Goal: Task Accomplishment & Management: Use online tool/utility

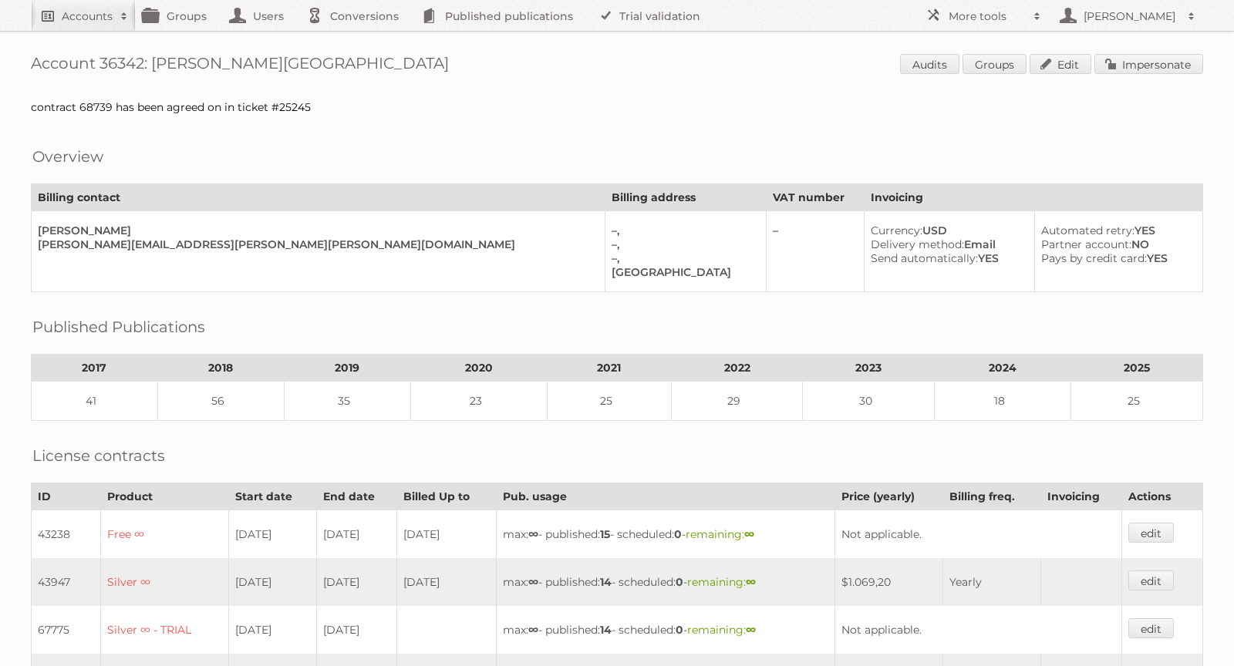
click at [77, 16] on h2 "Accounts" at bounding box center [87, 15] width 51 height 15
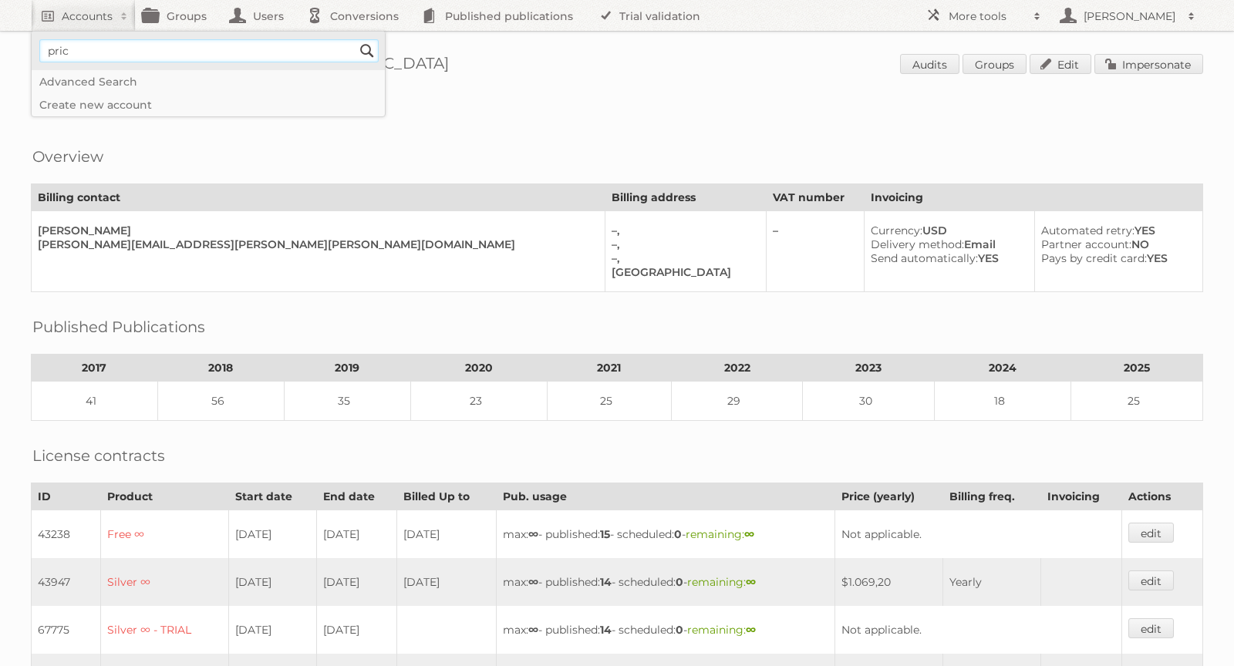
type input"] "priceshoes"
click at [375, 44] on input "Search" at bounding box center [366, 50] width 23 height 23
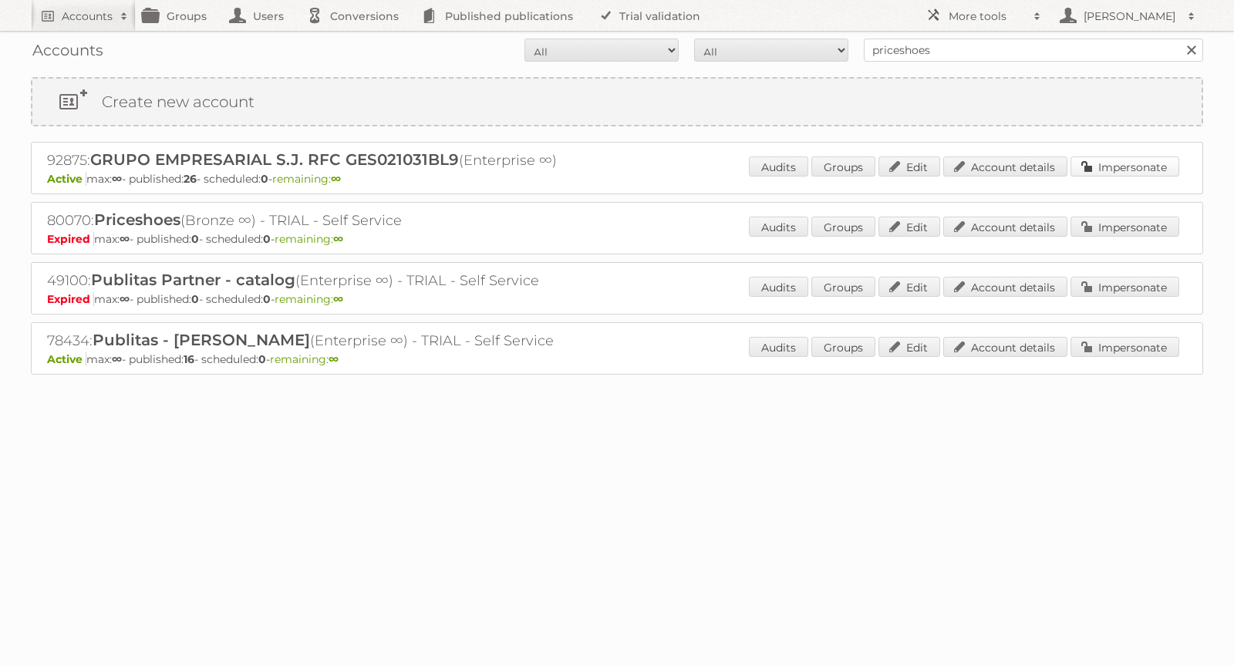
click at [1116, 170] on link "Impersonate" at bounding box center [1124, 167] width 109 height 20
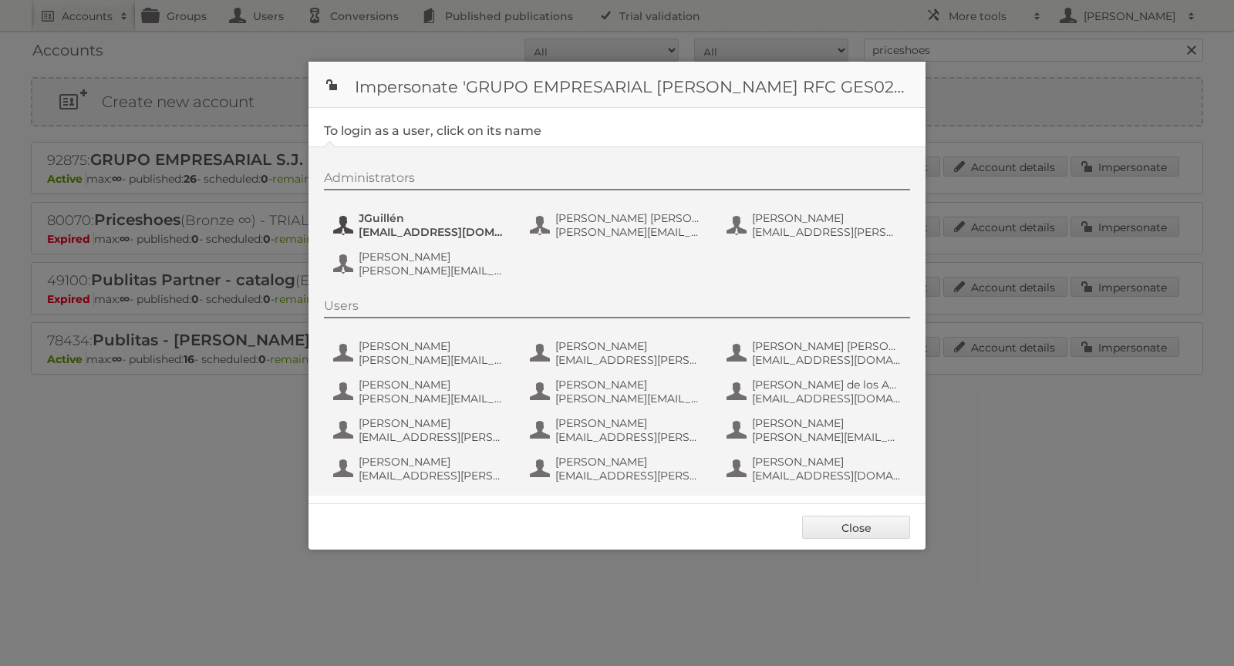
click at [419, 228] on span "jguillen@priceshoes.com" at bounding box center [434, 232] width 150 height 14
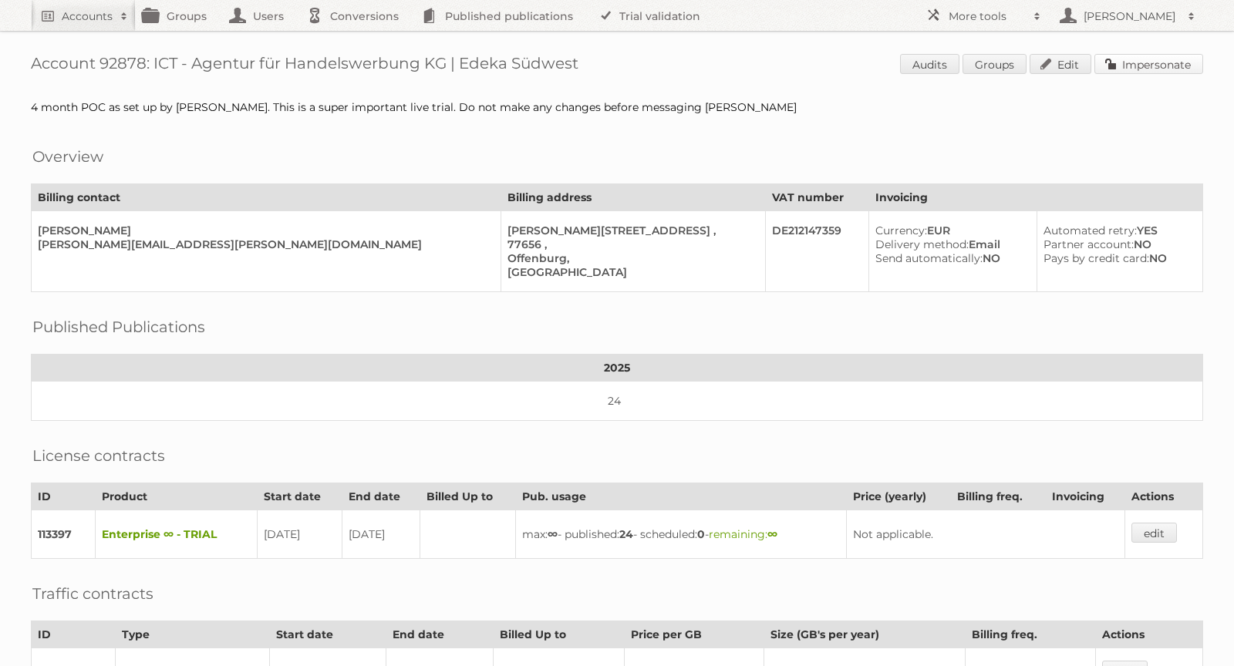
click at [1130, 62] on link "Impersonate" at bounding box center [1148, 64] width 109 height 20
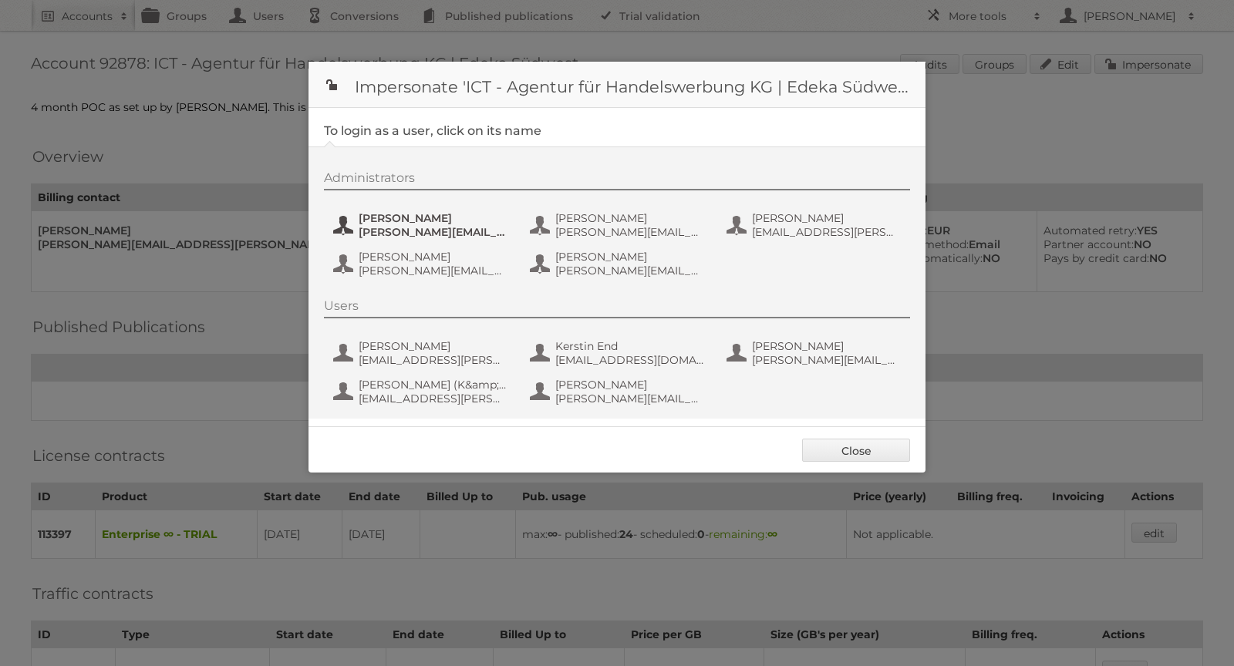
click at [416, 234] on span "benjamin.discher@ictwerbung.de" at bounding box center [434, 232] width 150 height 14
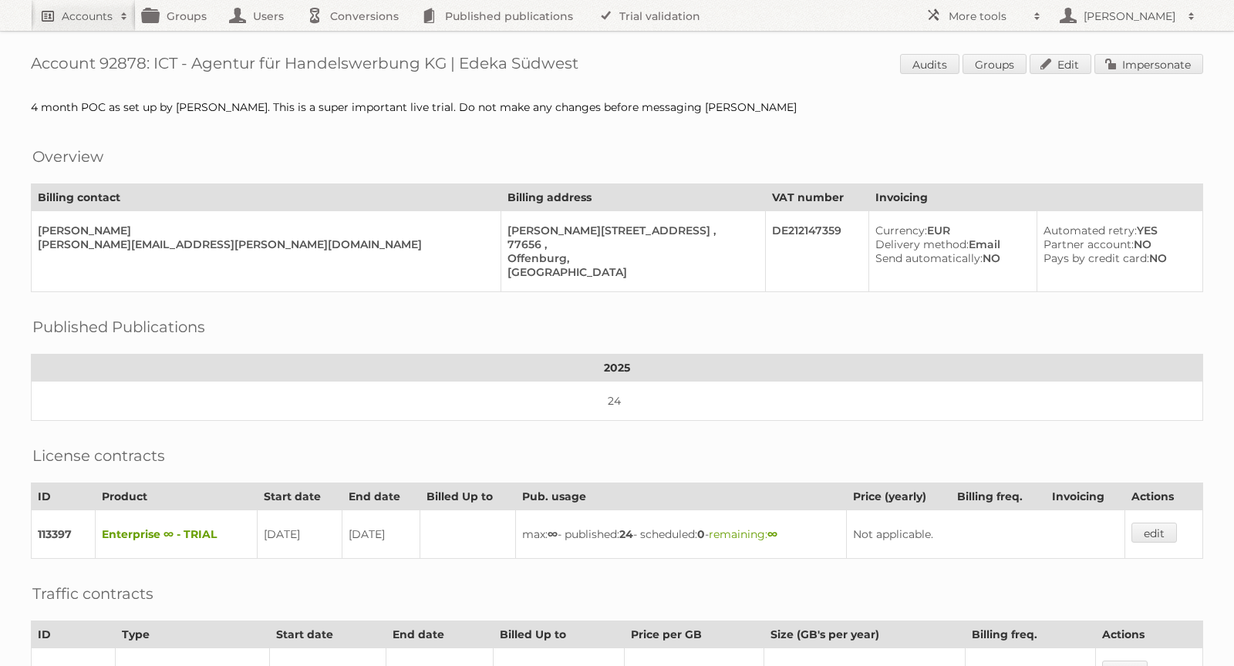
click at [102, 23] on h2 "Accounts" at bounding box center [87, 15] width 51 height 15
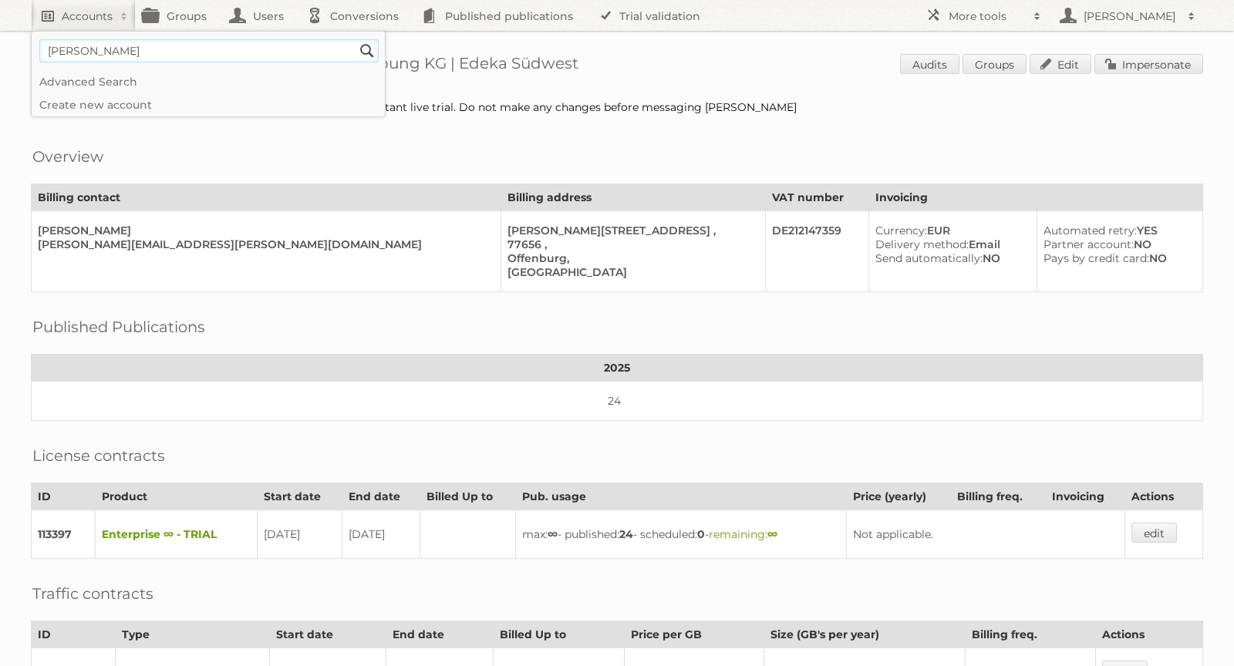
type input"] "alex"
click at [355, 39] on input "Search" at bounding box center [366, 50] width 23 height 23
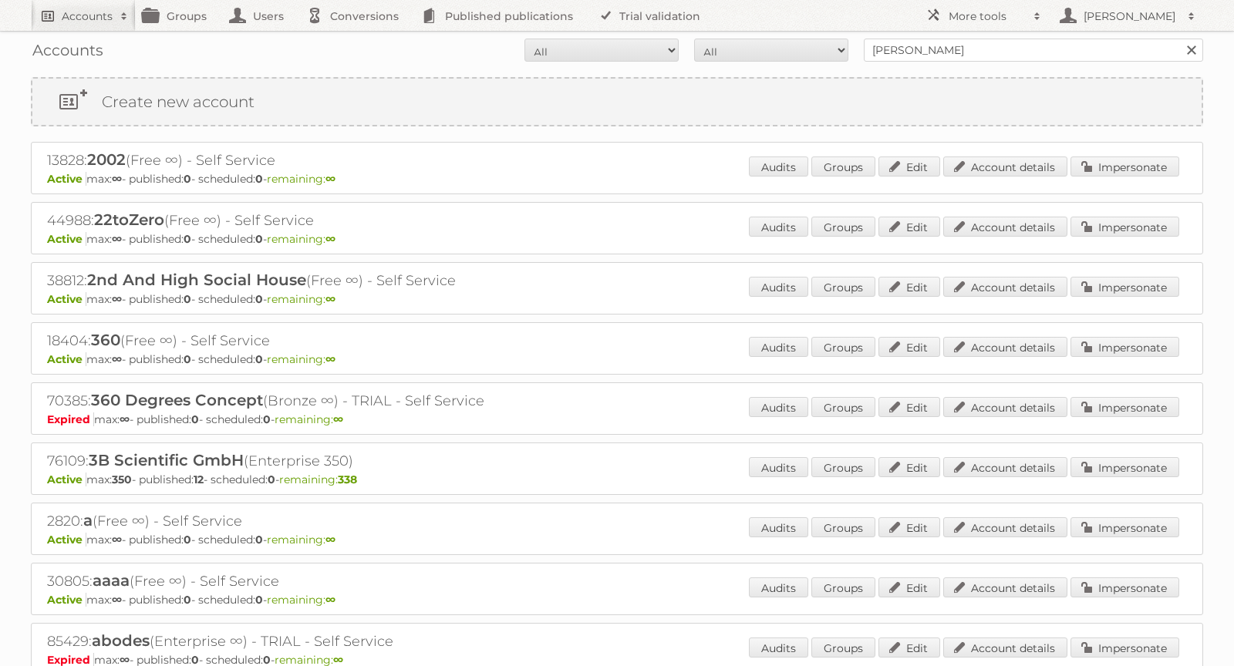
click at [91, 11] on h2 "Accounts" at bounding box center [87, 15] width 51 height 15
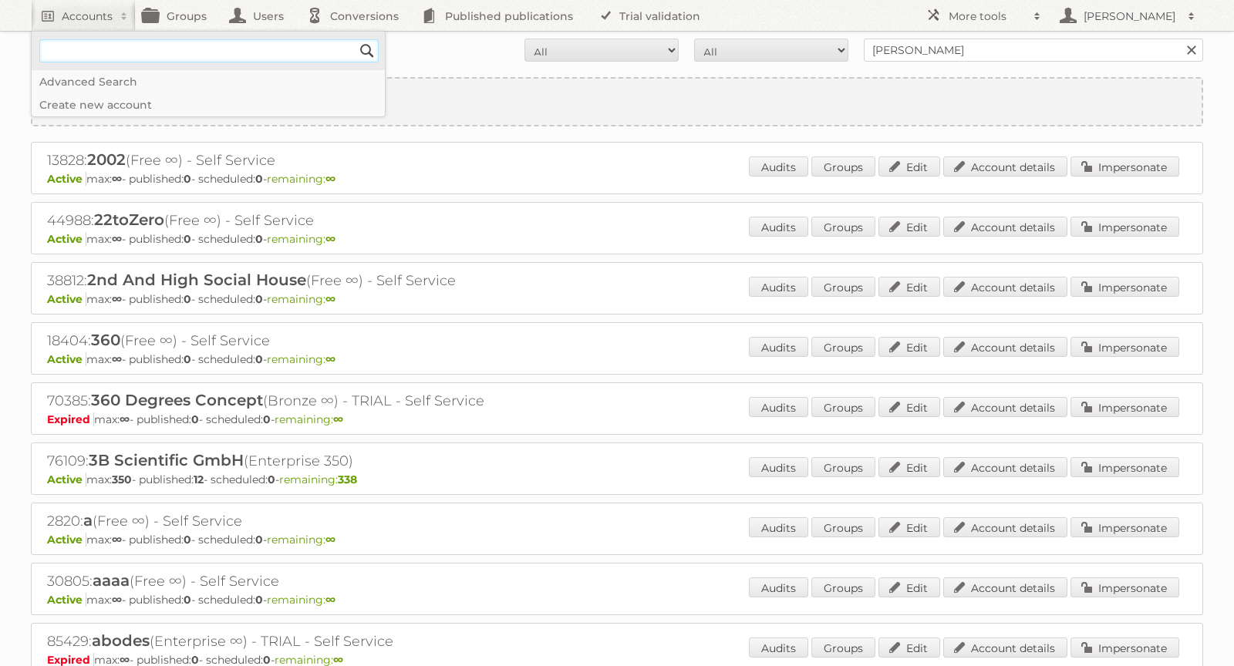
click at [113, 56] on input"] "text" at bounding box center [208, 50] width 339 height 23
type input"] "[PERSON_NAME][EMAIL_ADDRESS][DOMAIN_NAME]"
click at [367, 52] on input "Search" at bounding box center [366, 50] width 23 height 23
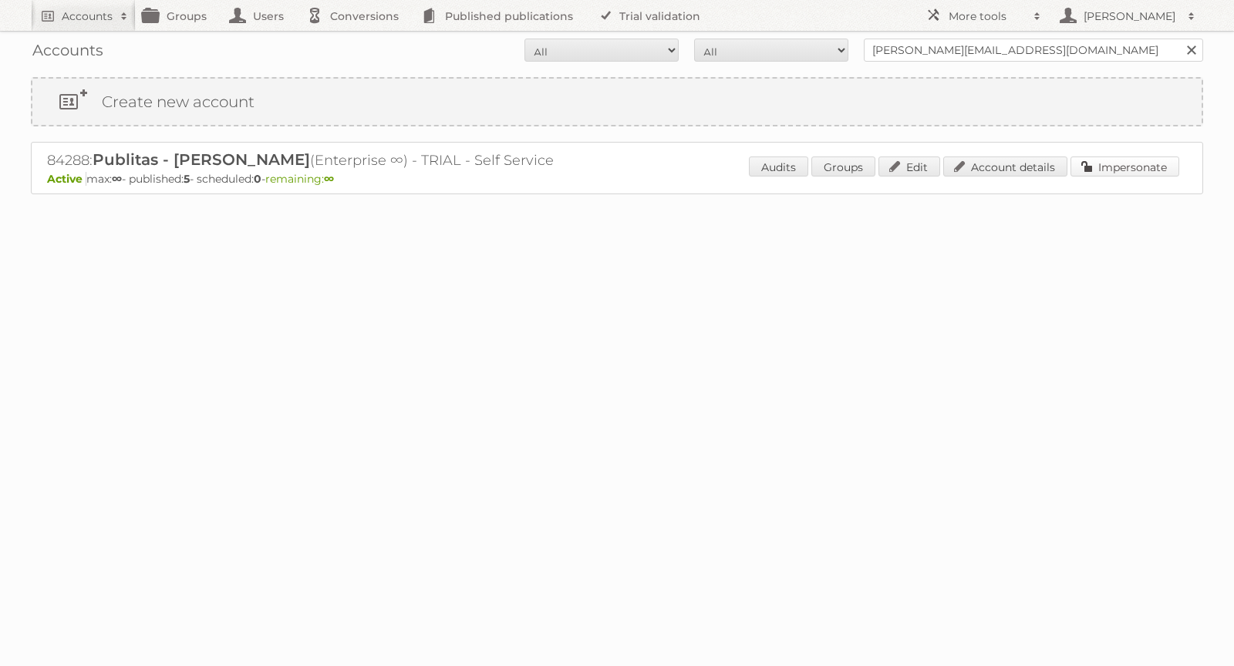
click at [1145, 166] on link "Impersonate" at bounding box center [1124, 167] width 109 height 20
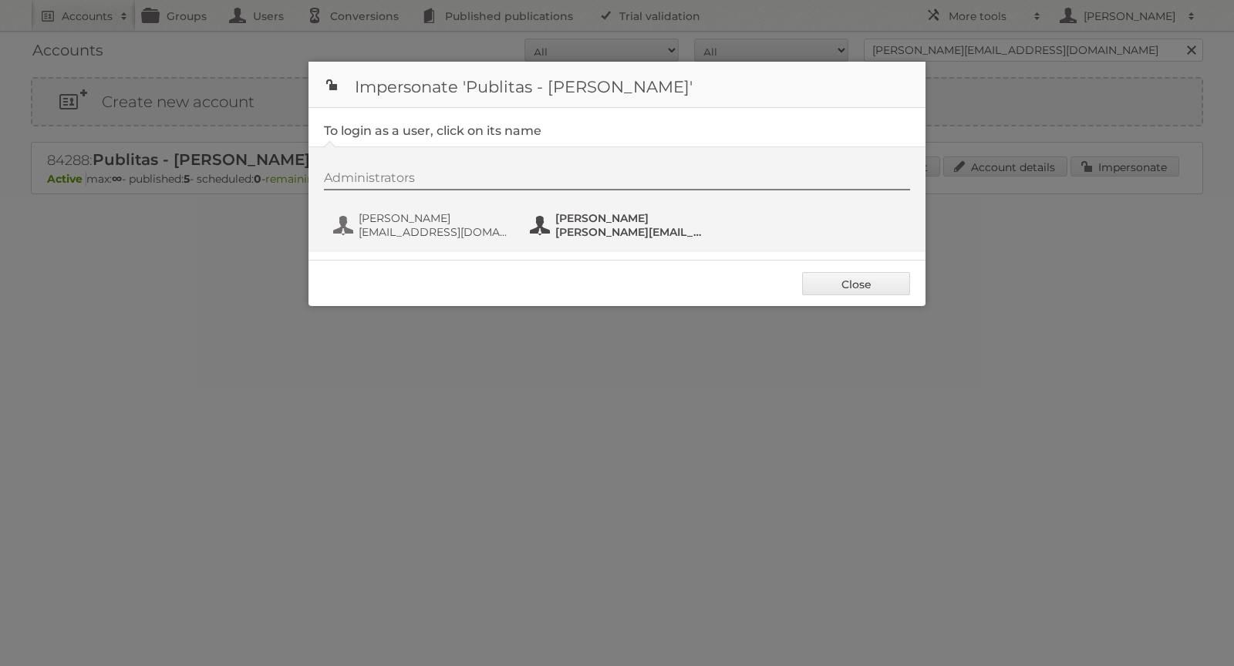
click at [567, 220] on span "[PERSON_NAME]" at bounding box center [630, 218] width 150 height 14
